Goal: Find contact information: Find contact information

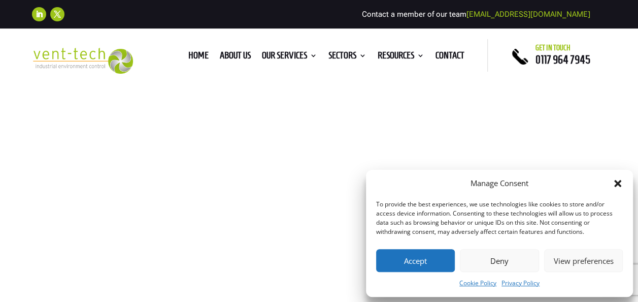
click at [410, 259] on button "Accept" at bounding box center [415, 260] width 79 height 23
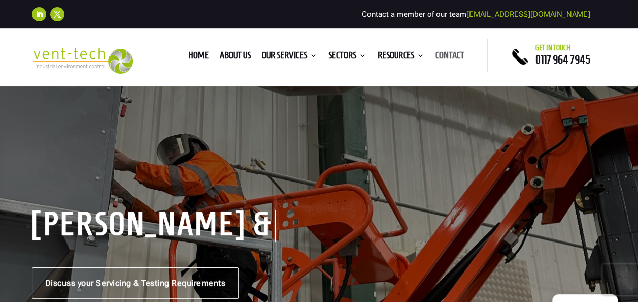
click at [459, 54] on link "Contact" at bounding box center [450, 57] width 29 height 11
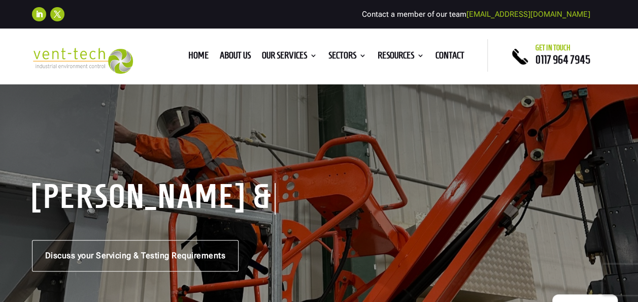
scroll to position [51, 0]
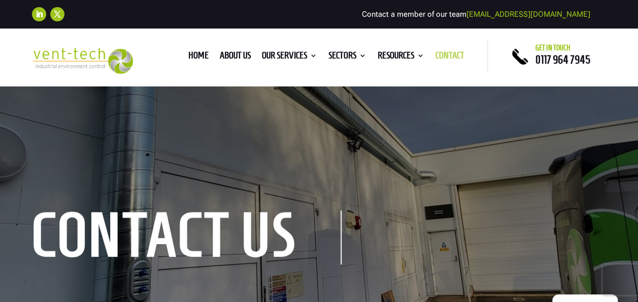
click at [455, 57] on link "Contact" at bounding box center [450, 57] width 29 height 11
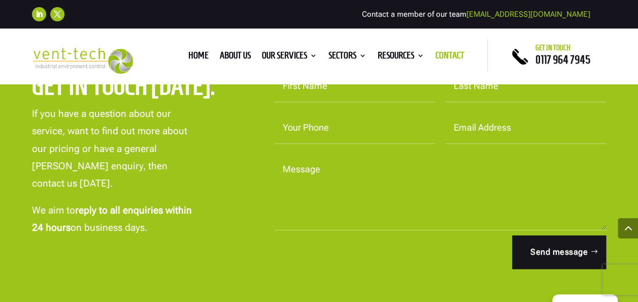
scroll to position [508, 0]
